Goal: Task Accomplishment & Management: Manage account settings

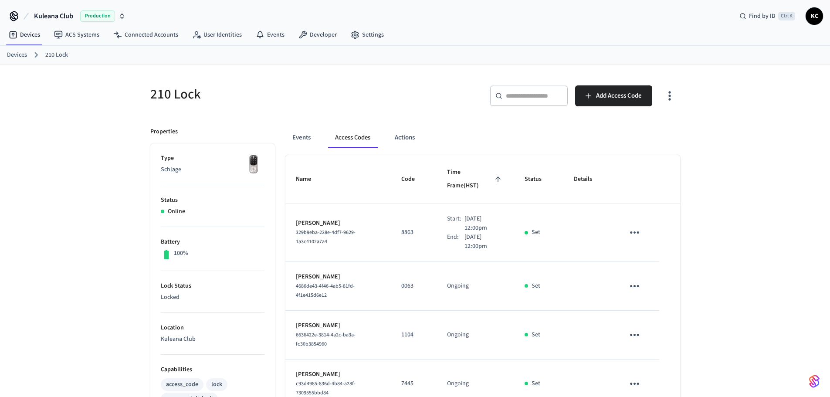
click at [25, 58] on link "Devices" at bounding box center [17, 55] width 20 height 9
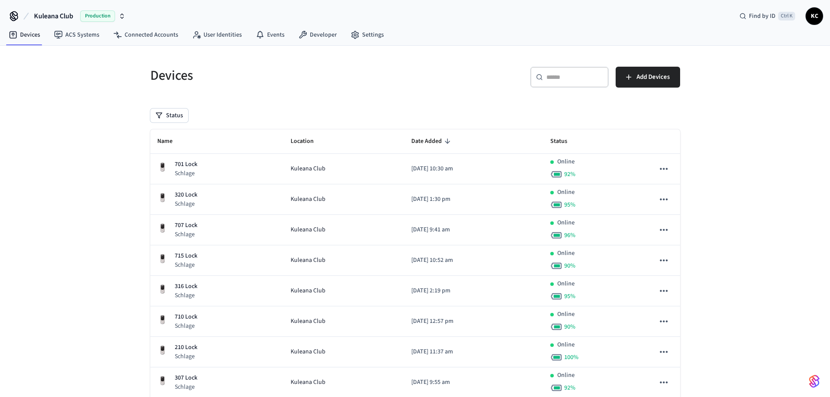
click at [572, 80] on input "text" at bounding box center [574, 77] width 57 height 9
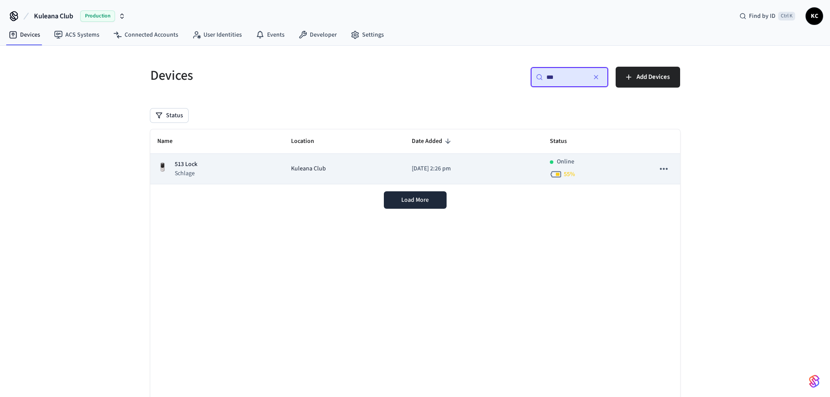
type input "***"
click at [439, 170] on p "[DATE] 2:26 pm" at bounding box center [474, 168] width 124 height 9
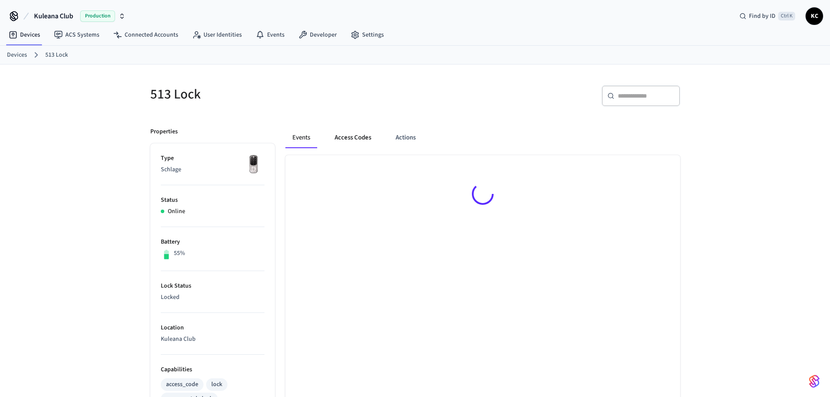
click at [360, 139] on button "Access Codes" at bounding box center [352, 137] width 51 height 21
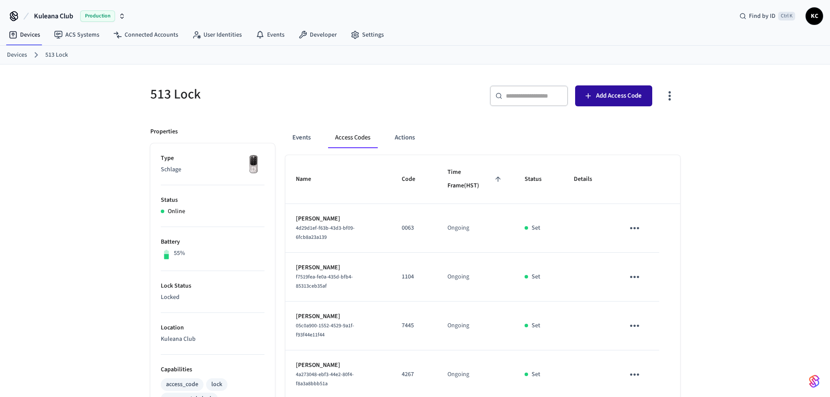
click at [597, 98] on span "Add Access Code" at bounding box center [619, 95] width 46 height 11
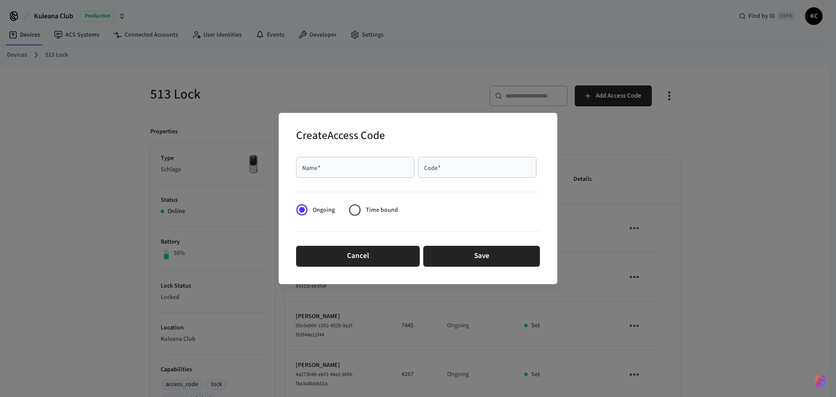
click at [328, 168] on input "Name   *" at bounding box center [355, 167] width 108 height 9
type input "******"
type input "****"
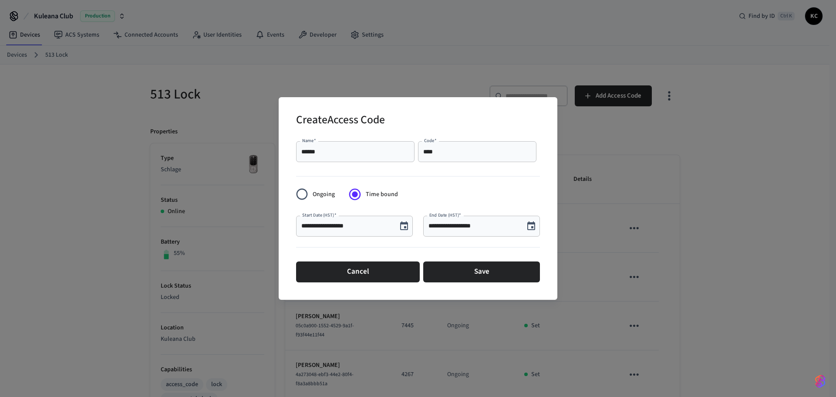
click at [402, 225] on icon "Choose date, selected date is Sep 26, 2025" at bounding box center [404, 226] width 10 height 10
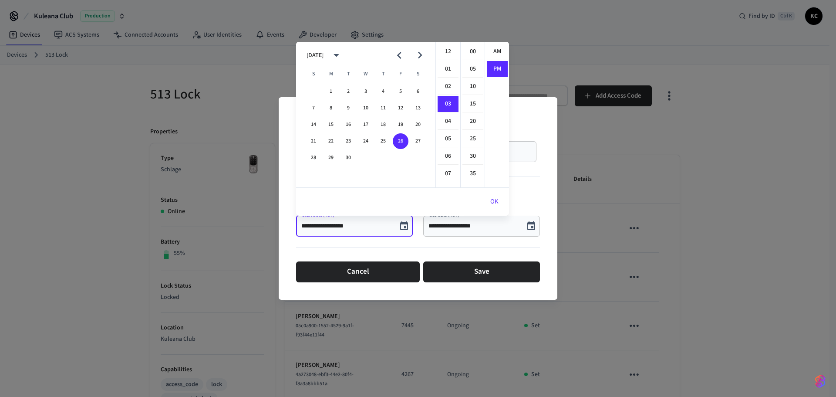
scroll to position [16, 0]
click at [439, 206] on div "OK" at bounding box center [402, 202] width 213 height 28
click at [493, 202] on button "OK" at bounding box center [494, 201] width 29 height 21
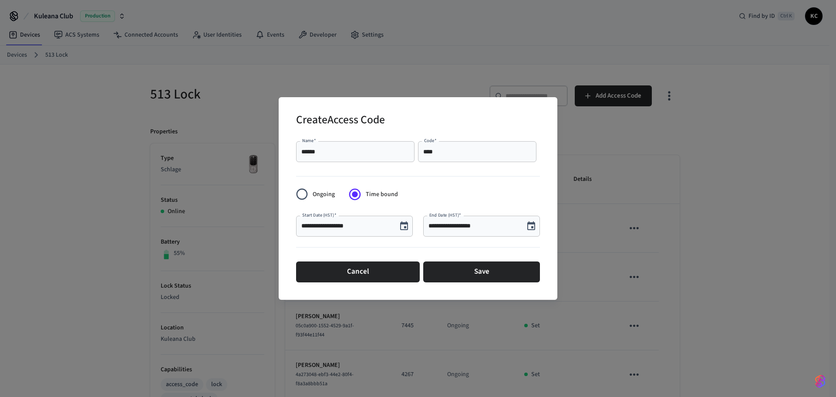
click at [527, 229] on icon "Choose date, selected date is Sep 26, 2025" at bounding box center [531, 226] width 10 height 10
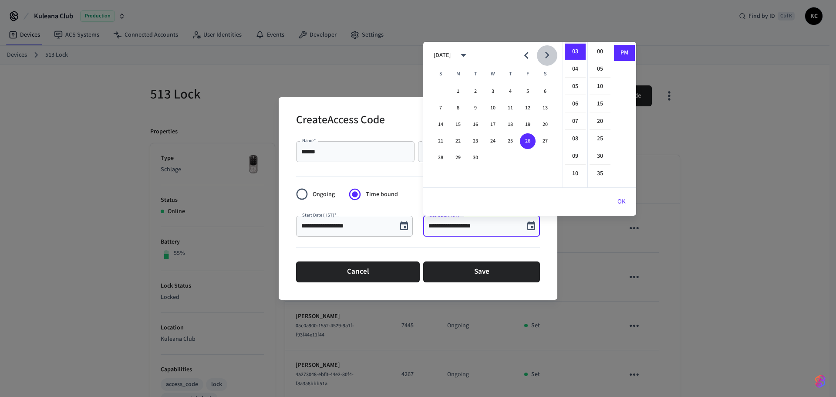
click at [548, 52] on icon "Next month" at bounding box center [547, 55] width 14 height 14
click at [530, 89] on button "3" at bounding box center [528, 92] width 16 height 16
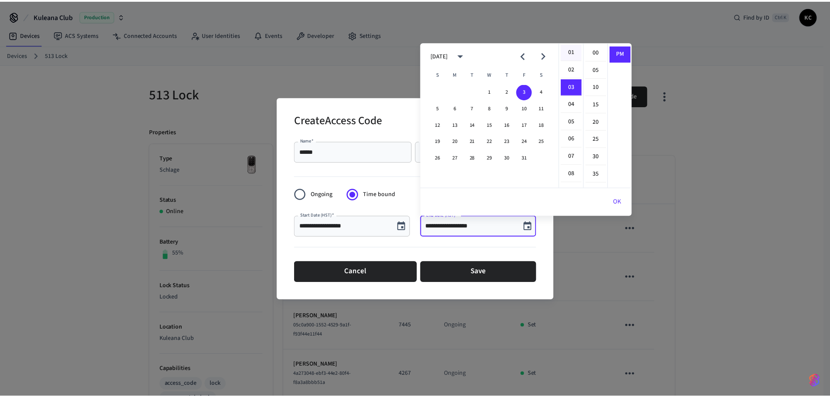
scroll to position [0, 0]
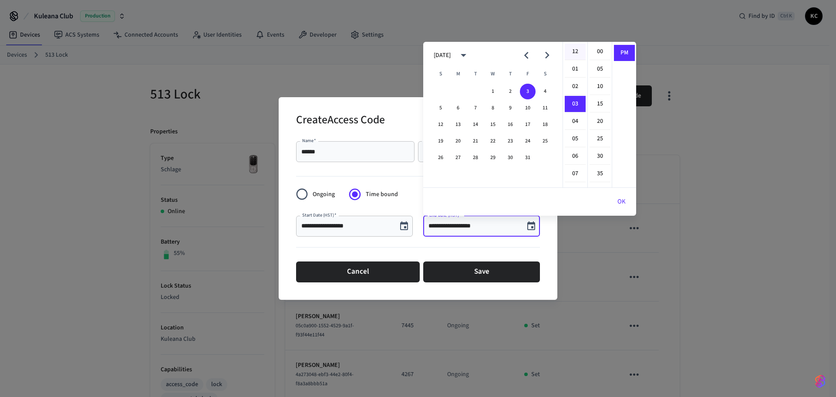
click at [575, 54] on li "12" at bounding box center [575, 52] width 21 height 17
click at [598, 51] on li "00" at bounding box center [600, 52] width 21 height 17
type input "**********"
click at [618, 199] on button "OK" at bounding box center [621, 201] width 29 height 21
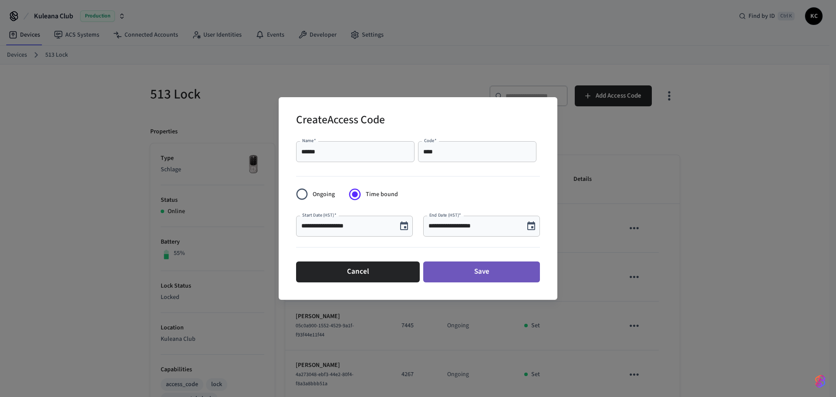
click at [509, 273] on button "Save" at bounding box center [481, 271] width 117 height 21
